Goal: Check status: Check status

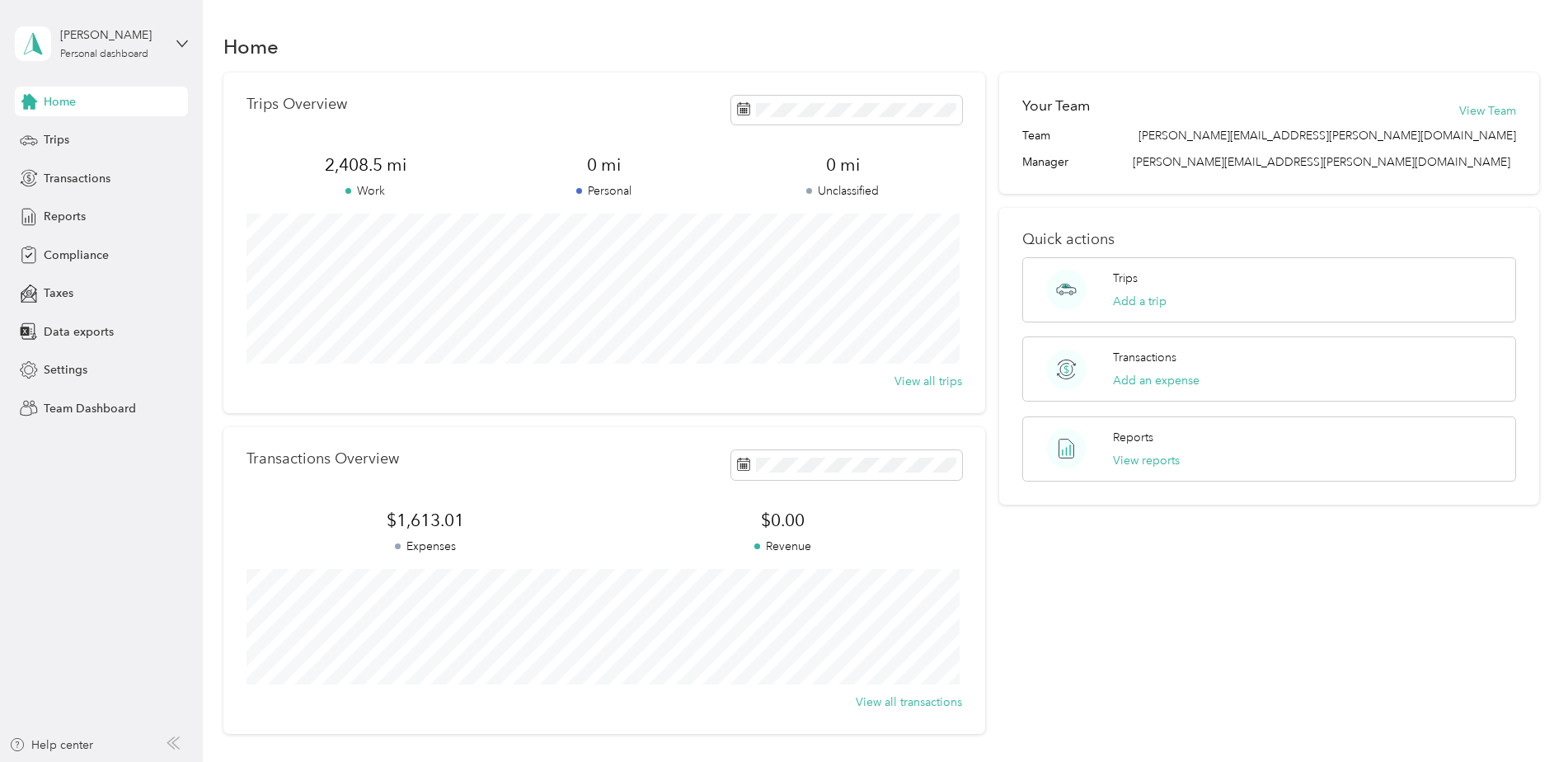
scroll to position [82, 0]
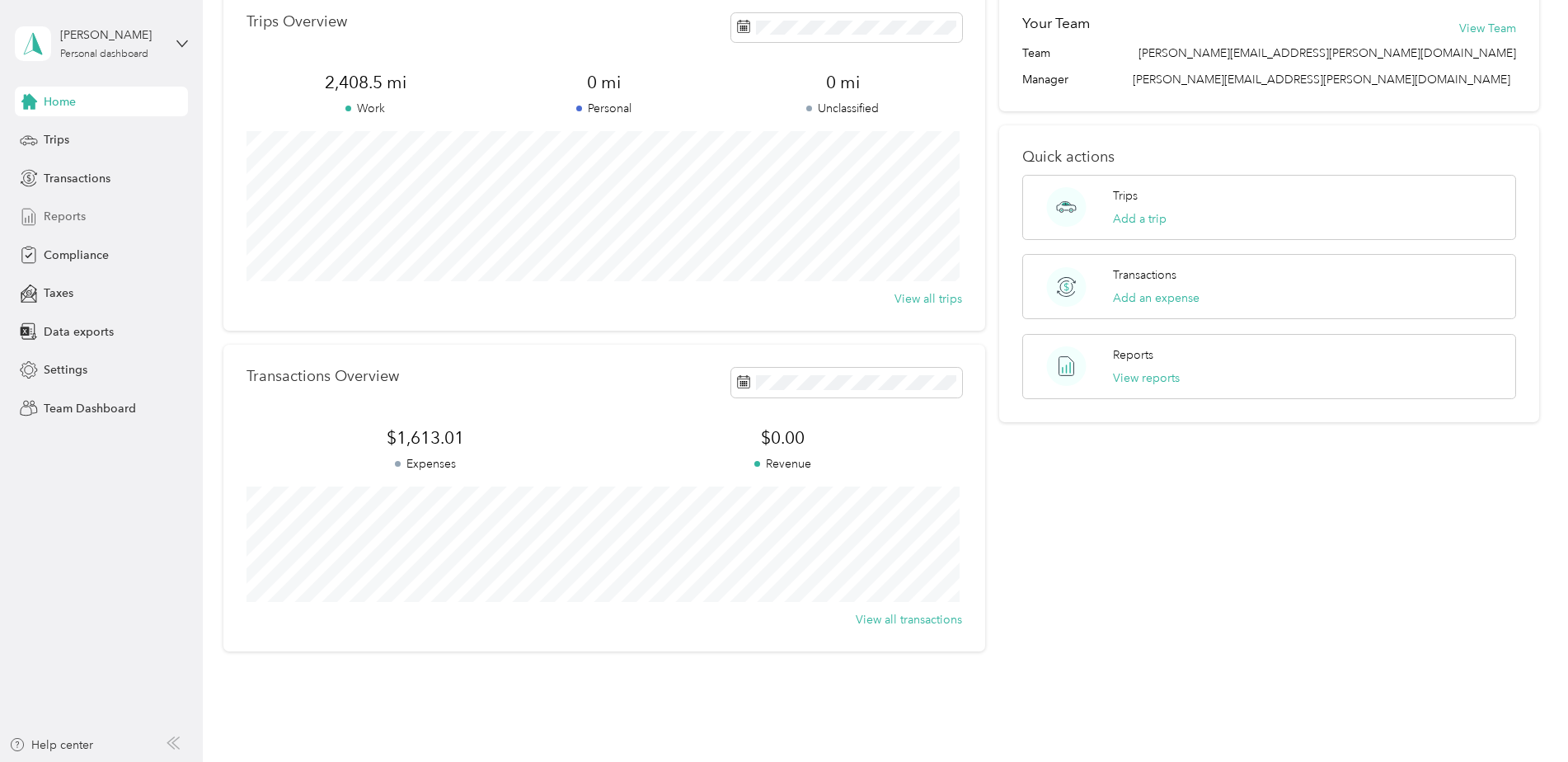
click at [47, 215] on span "Reports" at bounding box center [64, 217] width 42 height 17
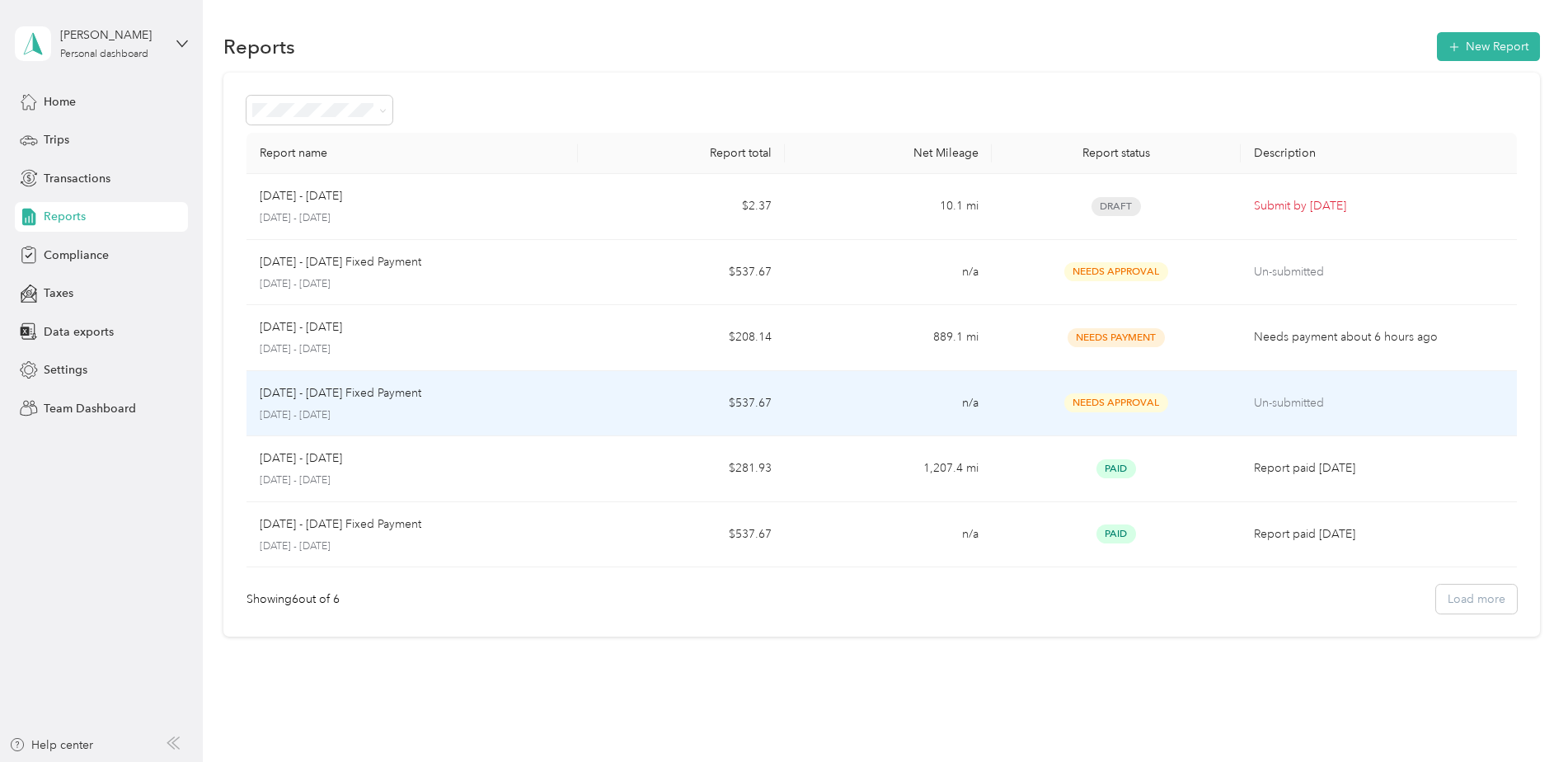
click at [282, 406] on div "[DATE] - [DATE] Fixed Payment [DATE] - [DATE]" at bounding box center [413, 403] width 305 height 39
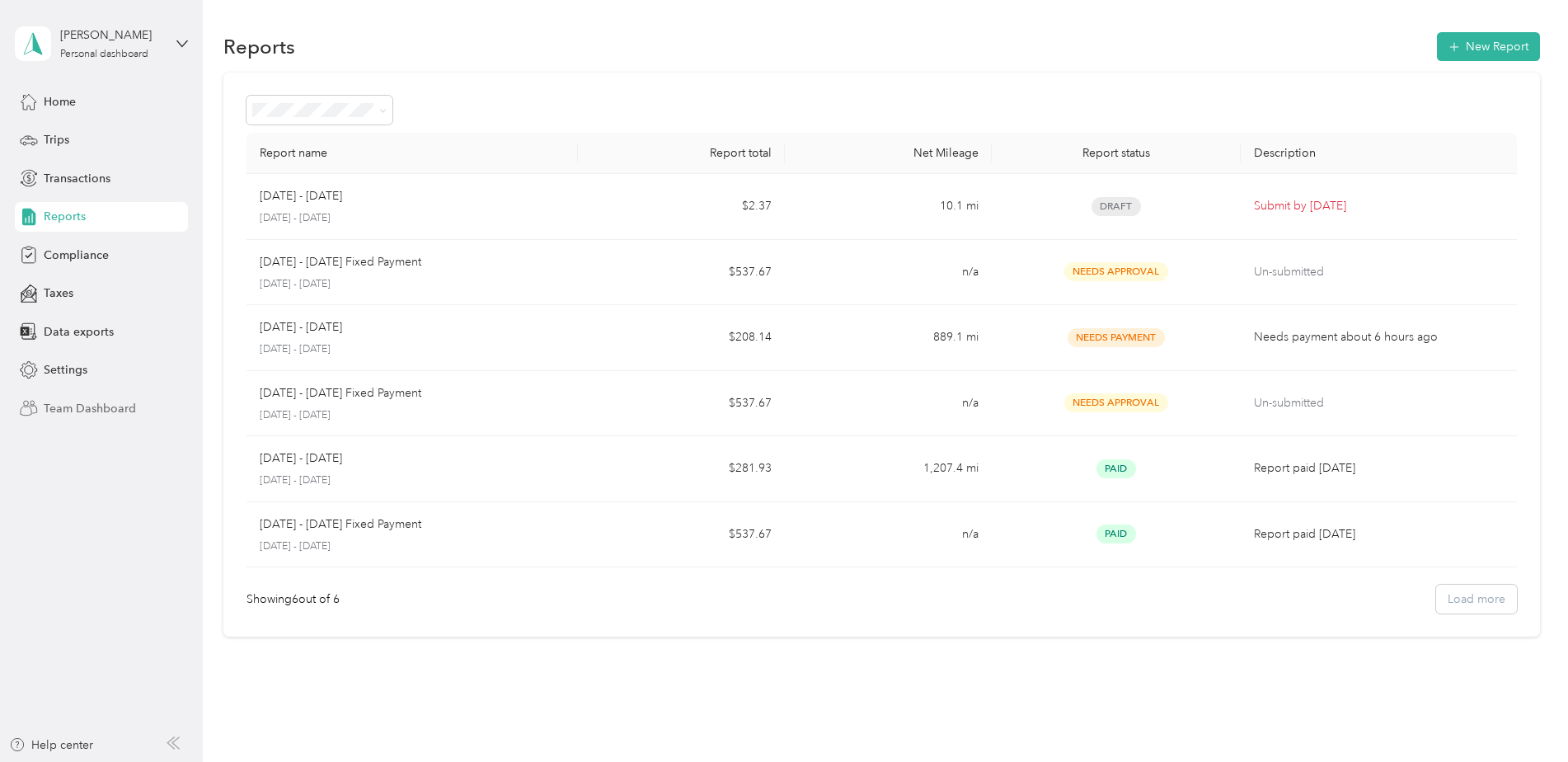
click at [56, 414] on span "Team Dashboard" at bounding box center [89, 408] width 93 height 17
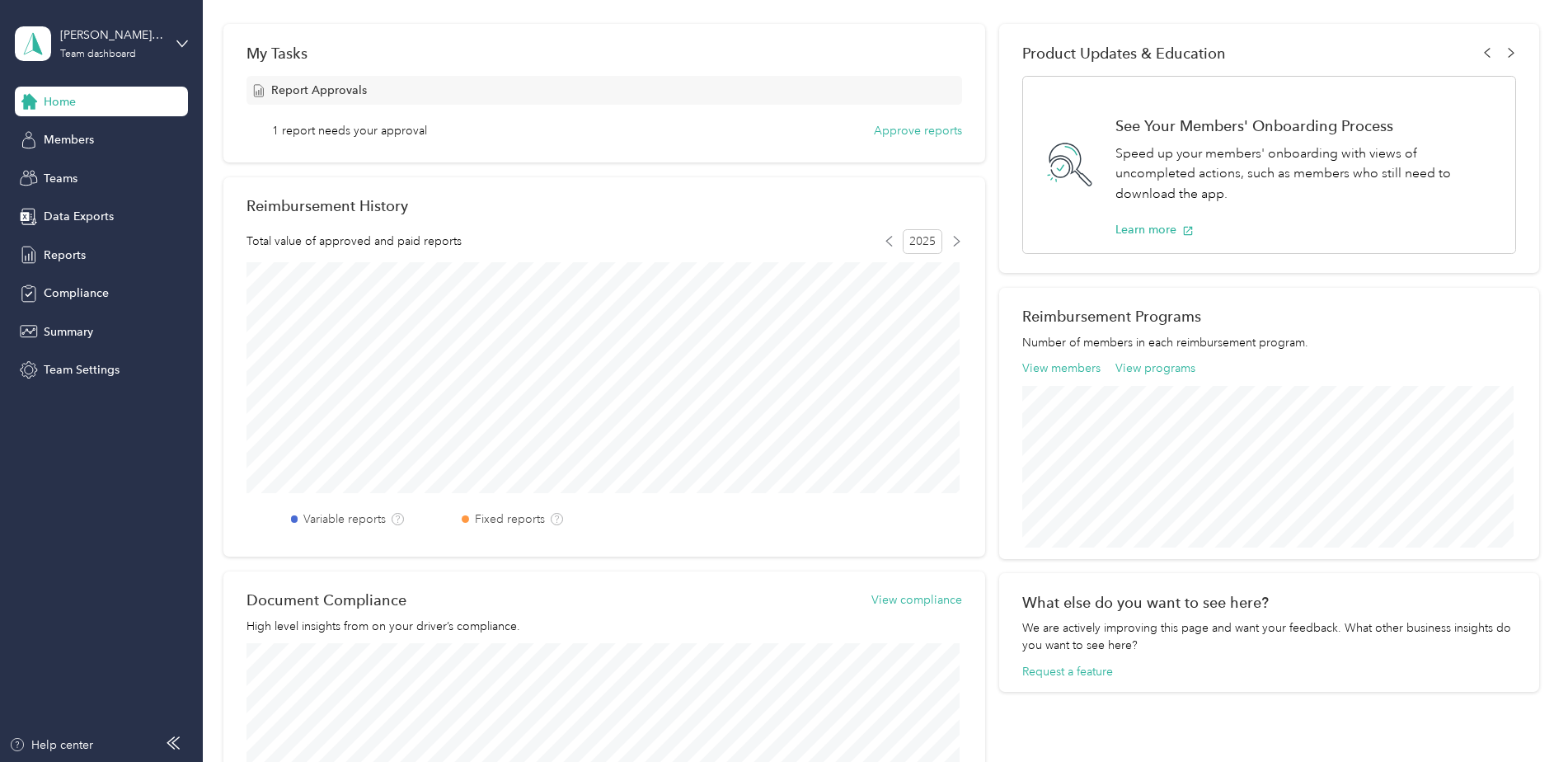
scroll to position [165, 0]
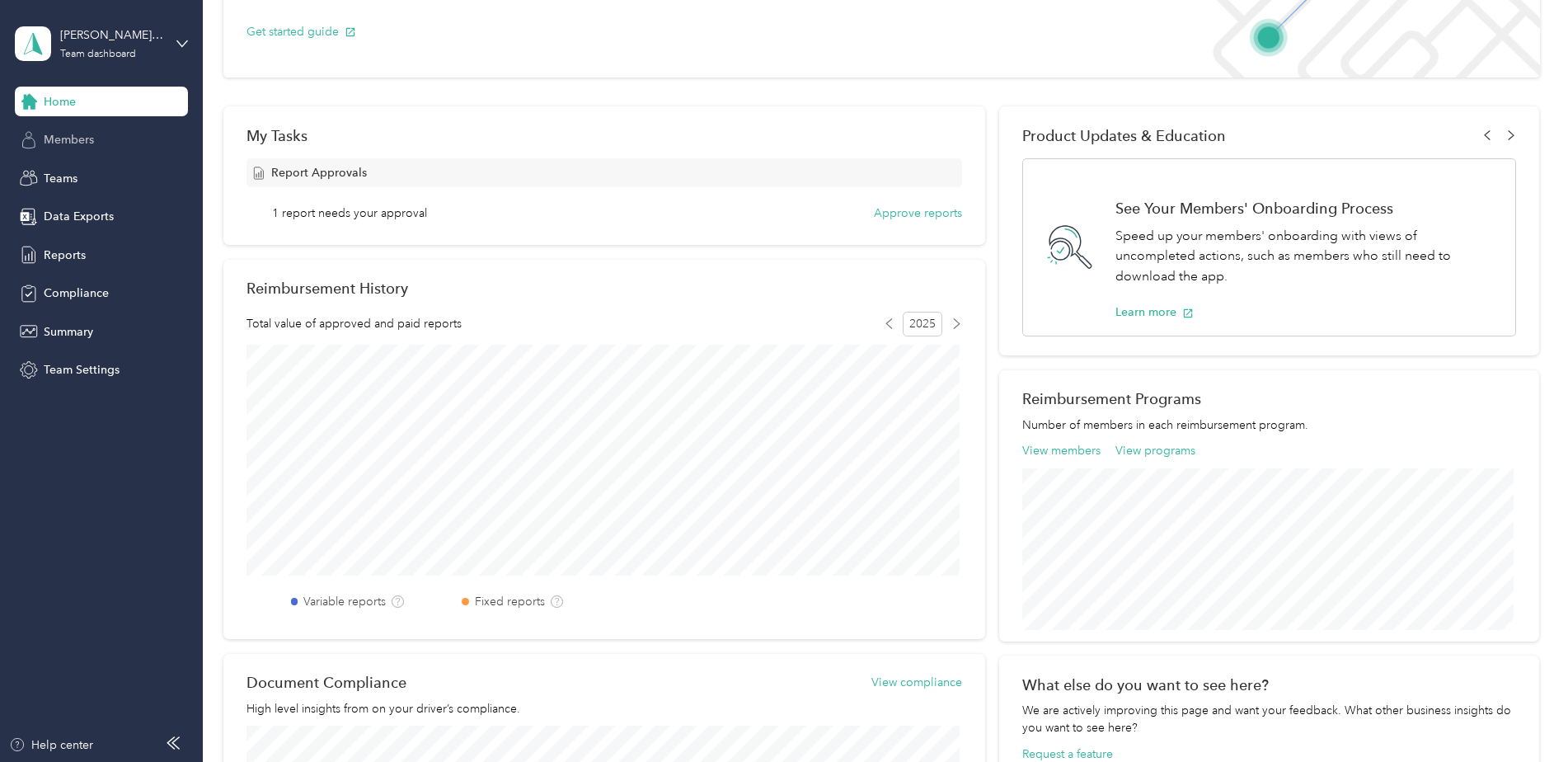
click at [65, 141] on span "Members" at bounding box center [68, 140] width 50 height 17
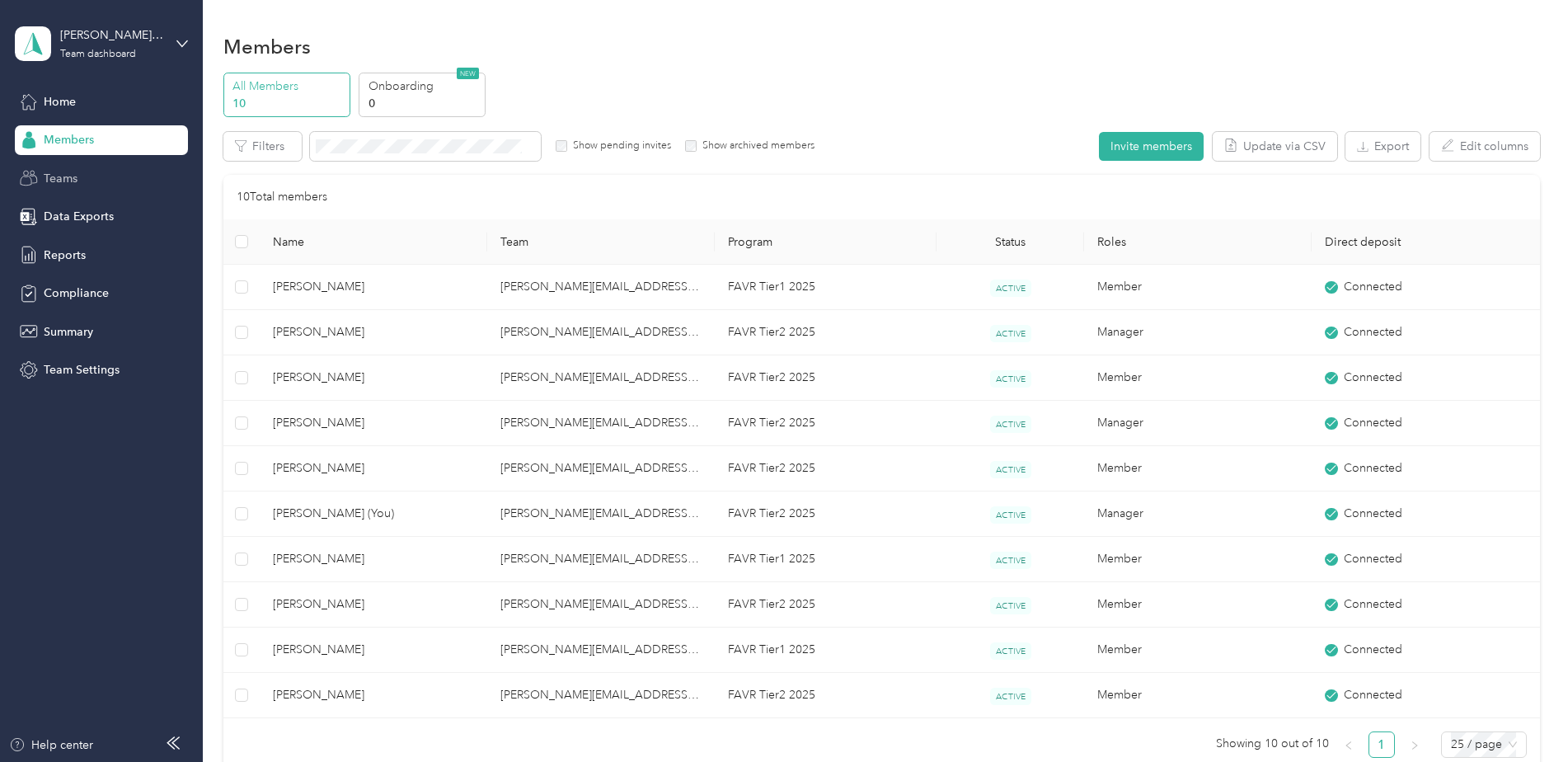
click at [49, 179] on span "Teams" at bounding box center [60, 179] width 34 height 17
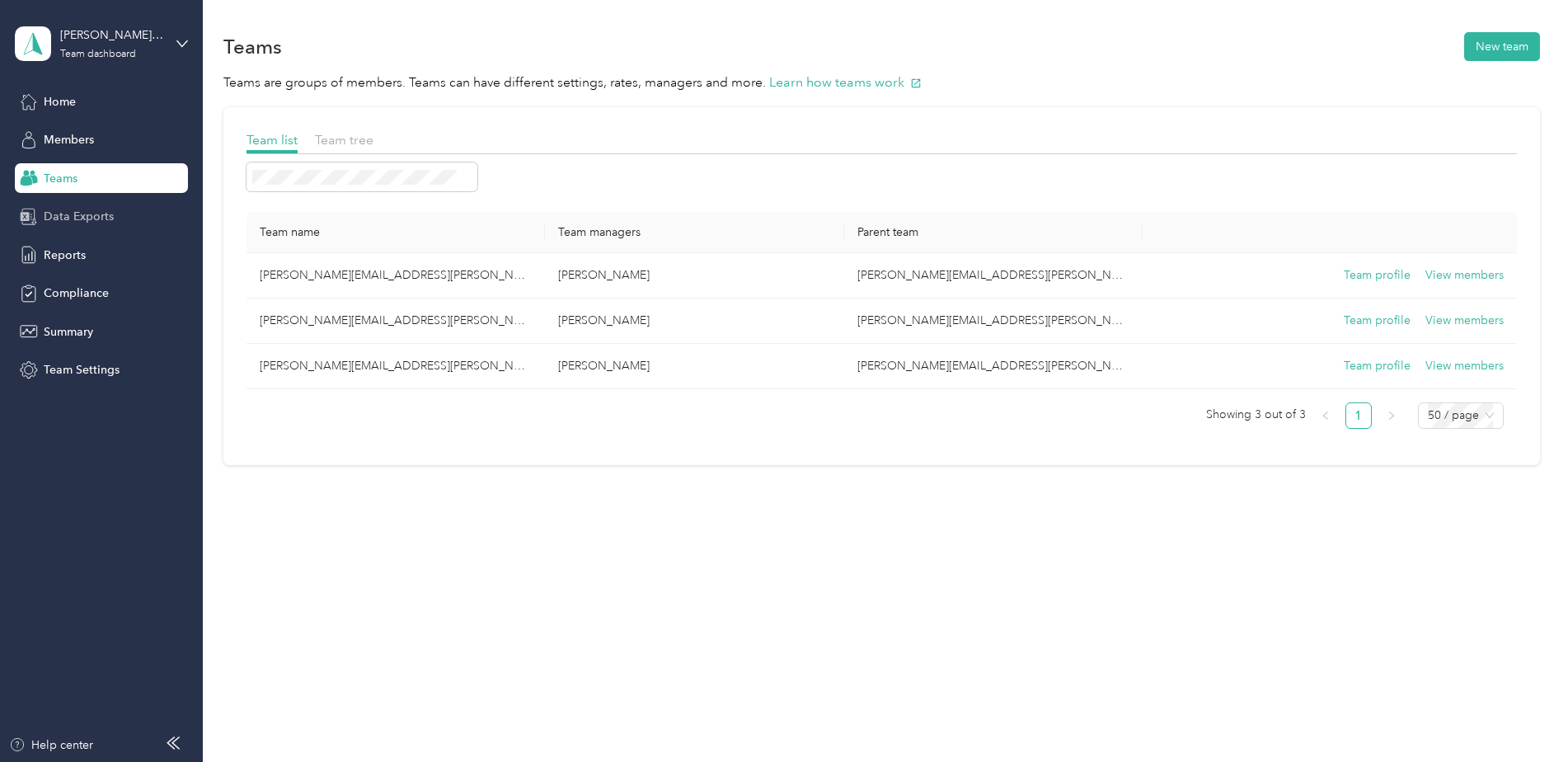
click at [69, 218] on span "Data Exports" at bounding box center [78, 217] width 70 height 17
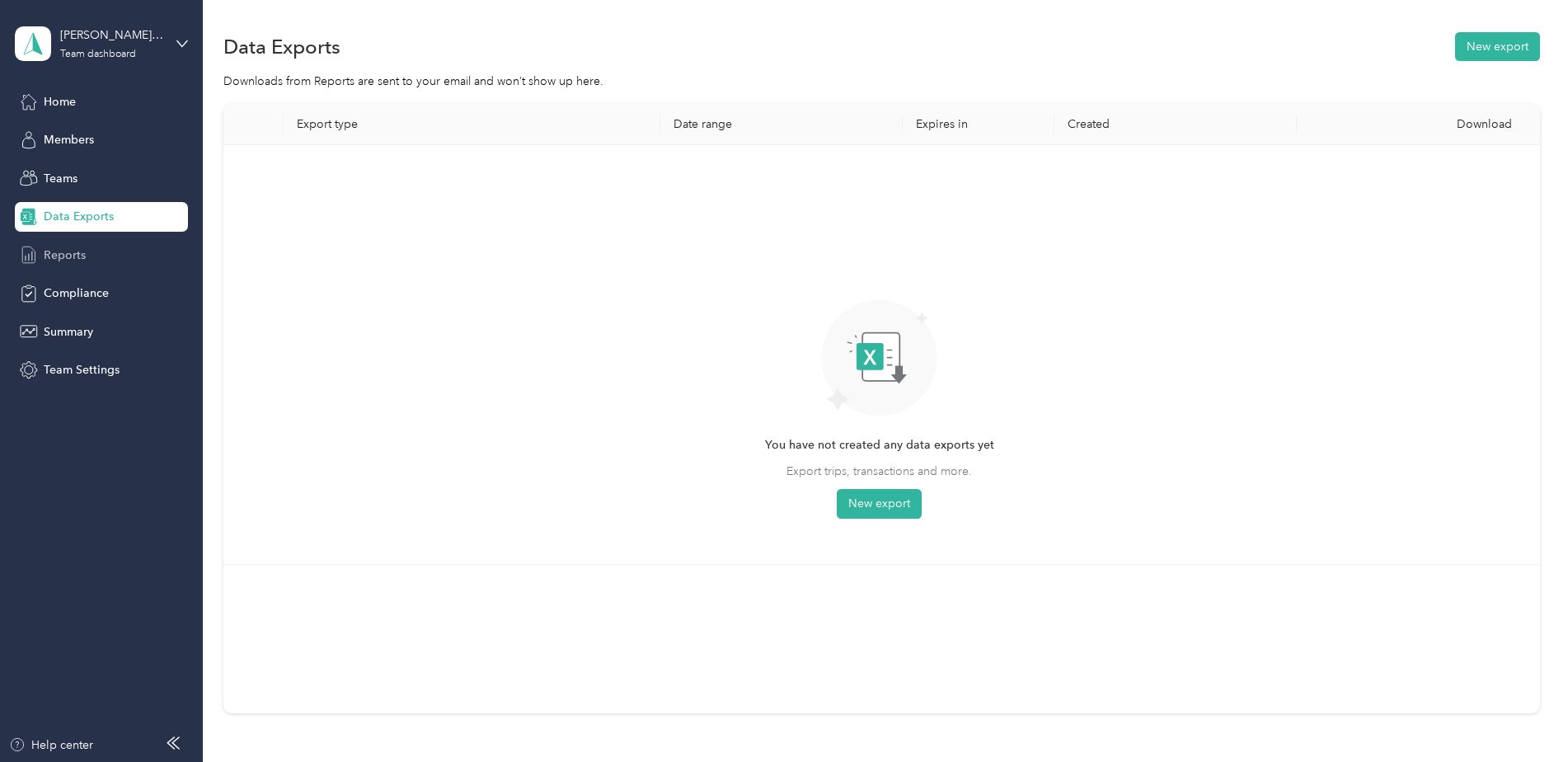
click at [70, 251] on span "Reports" at bounding box center [64, 255] width 42 height 17
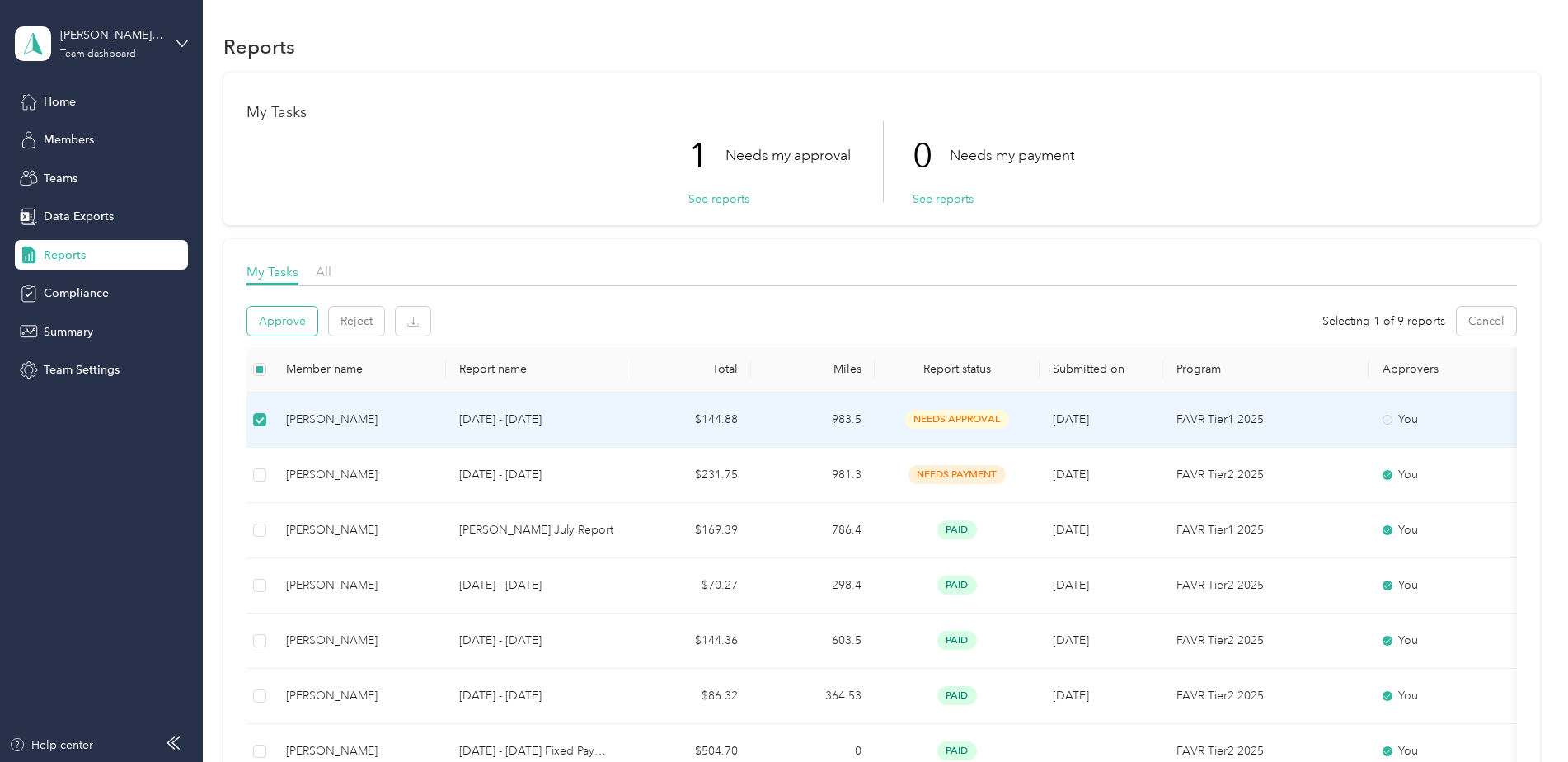
click at [280, 329] on button "Approve" at bounding box center [282, 321] width 70 height 29
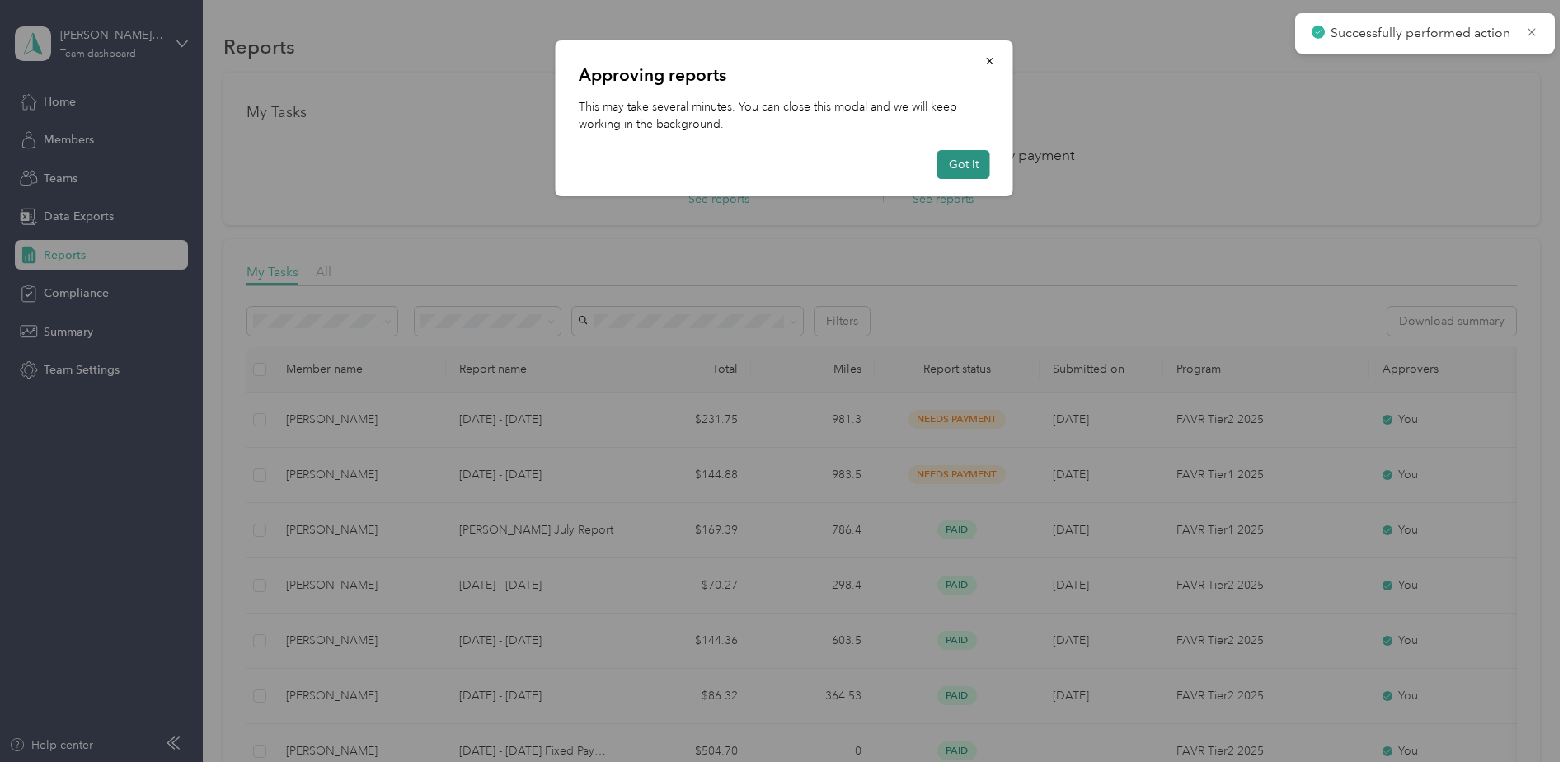
click at [966, 166] on button "Got it" at bounding box center [964, 164] width 53 height 29
